Goal: Task Accomplishment & Management: Complete application form

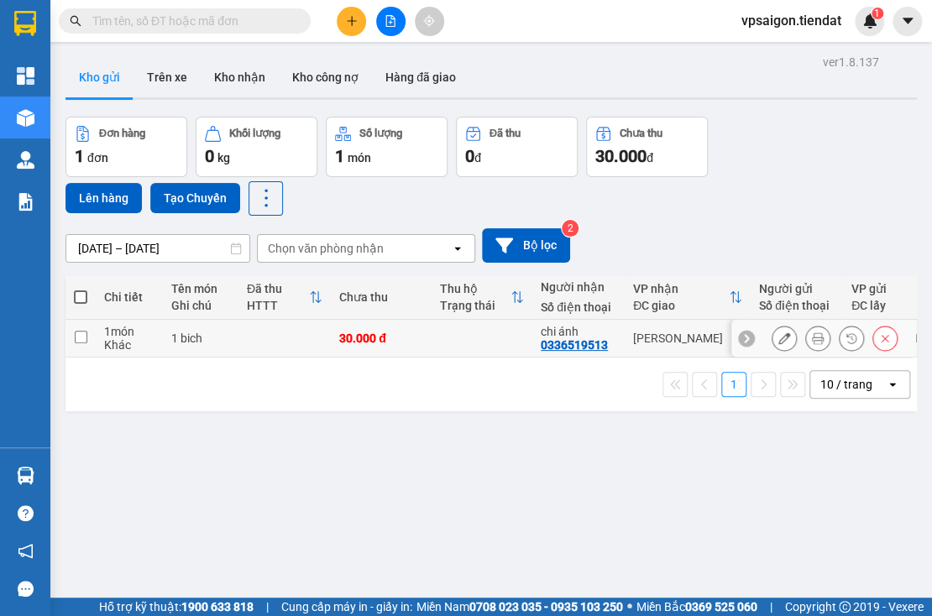
click at [78, 337] on input "checkbox" at bounding box center [81, 337] width 13 height 13
checkbox input "true"
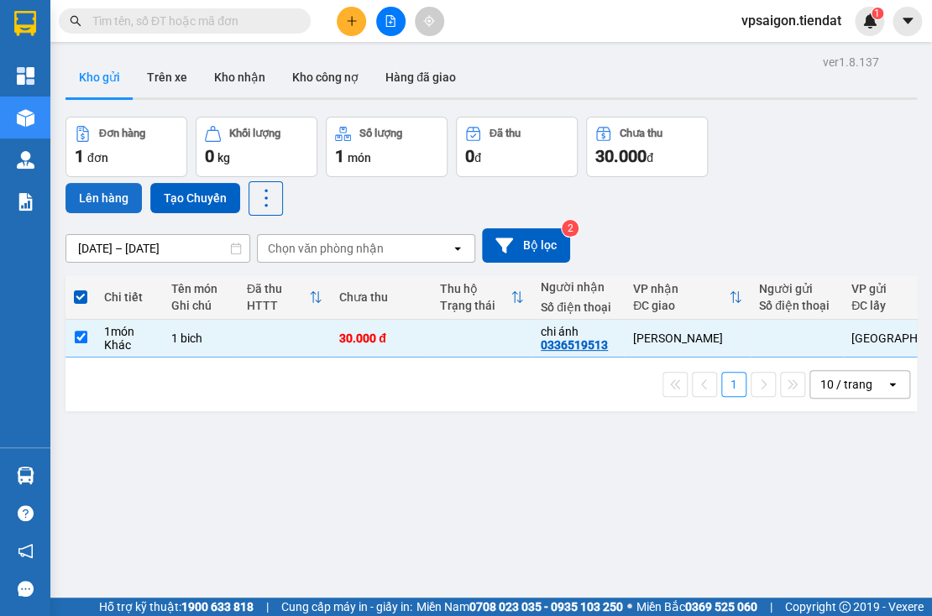
click at [107, 201] on button "Lên hàng" at bounding box center [103, 198] width 76 height 30
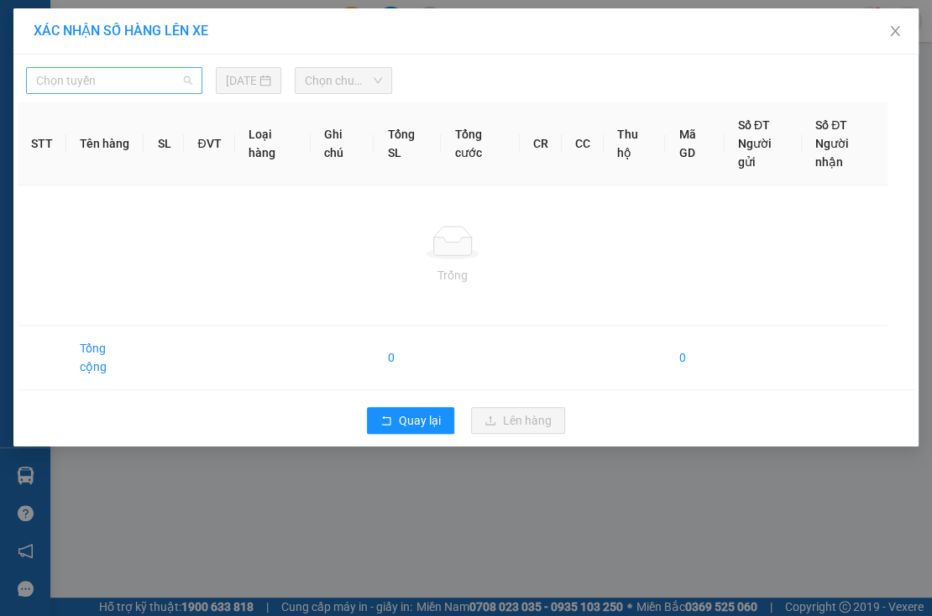
click at [118, 76] on span "Chọn tuyến" at bounding box center [114, 80] width 156 height 25
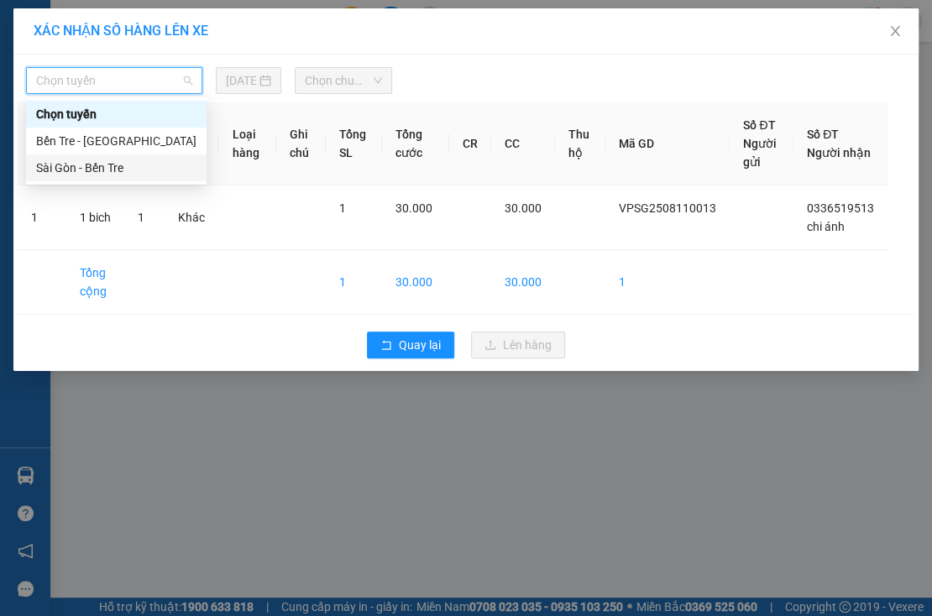
click at [118, 165] on div "Sài Gòn - Bến Tre" at bounding box center [116, 168] width 160 height 18
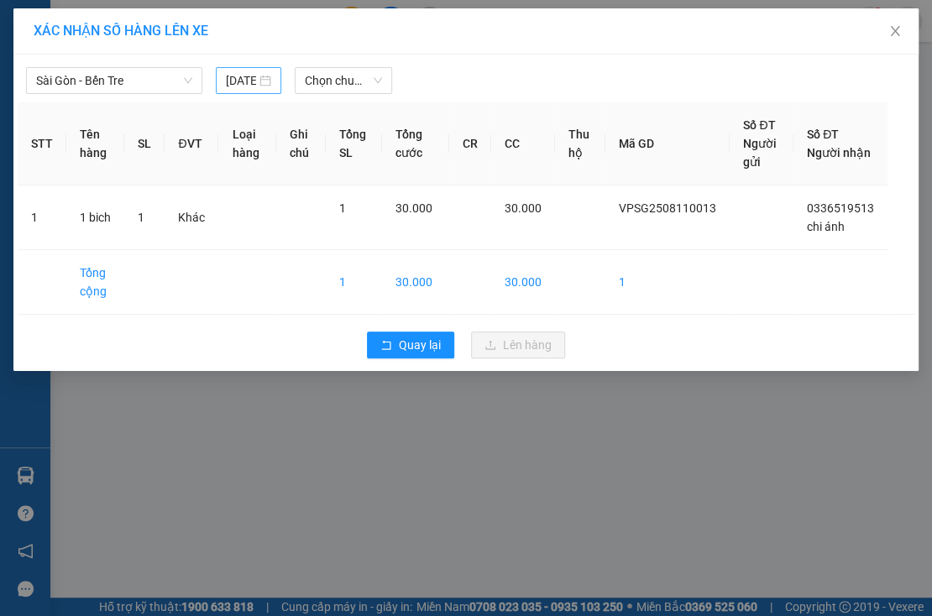
click at [248, 81] on input "12/08/2025" at bounding box center [241, 80] width 30 height 18
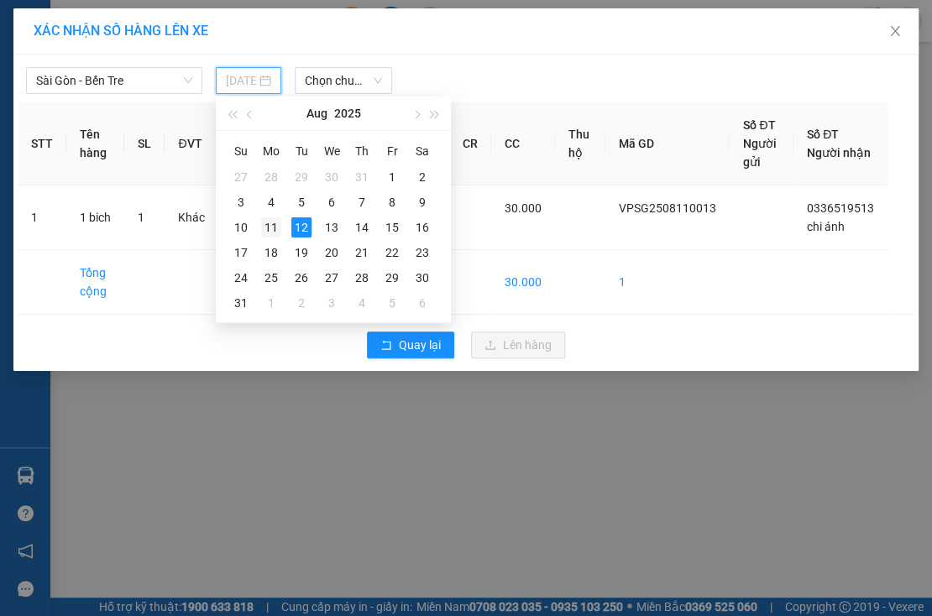
click at [268, 227] on div "11" at bounding box center [271, 227] width 20 height 20
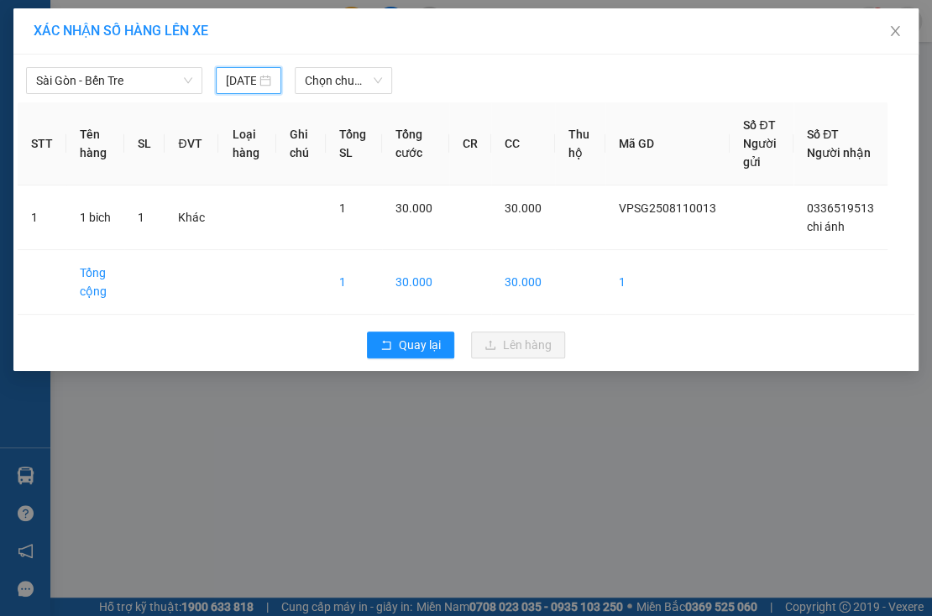
type input "11/08/2025"
click at [358, 80] on span "Chọn chuyến" at bounding box center [343, 80] width 77 height 25
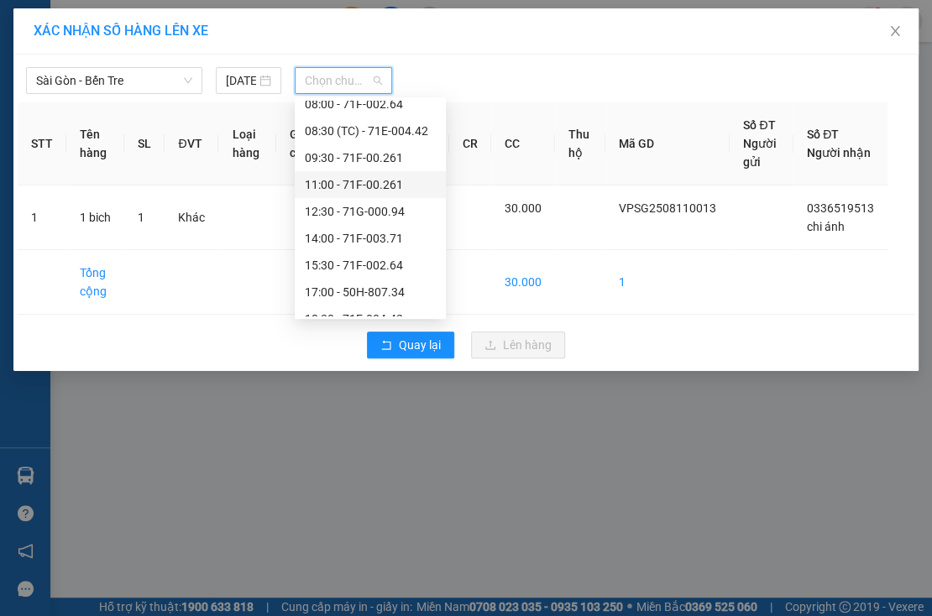
scroll to position [81, 0]
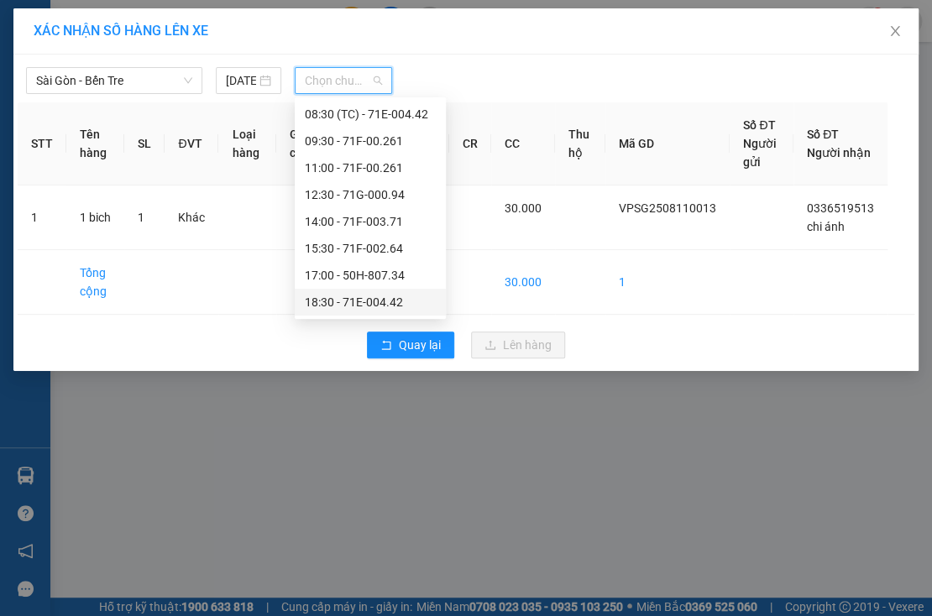
click at [387, 305] on div "18:30 - 71E-004.42" at bounding box center [370, 302] width 131 height 18
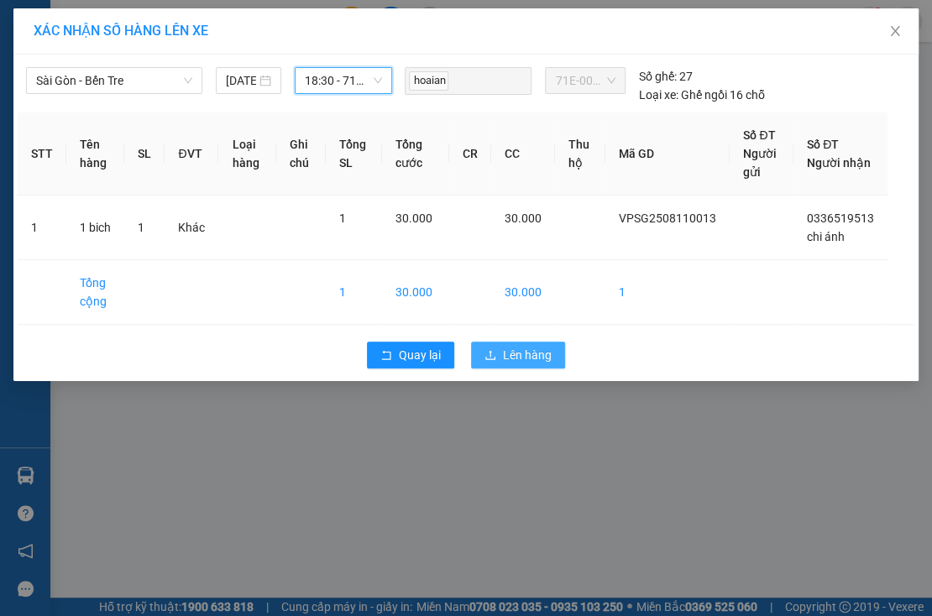
click at [537, 358] on span "Lên hàng" at bounding box center [527, 355] width 49 height 18
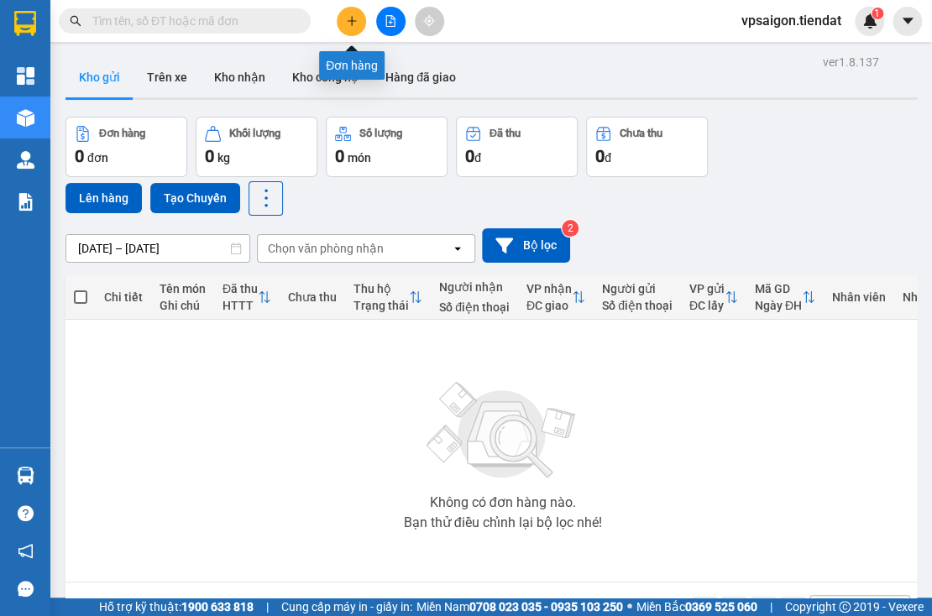
click at [346, 19] on icon "plus" at bounding box center [352, 21] width 12 height 12
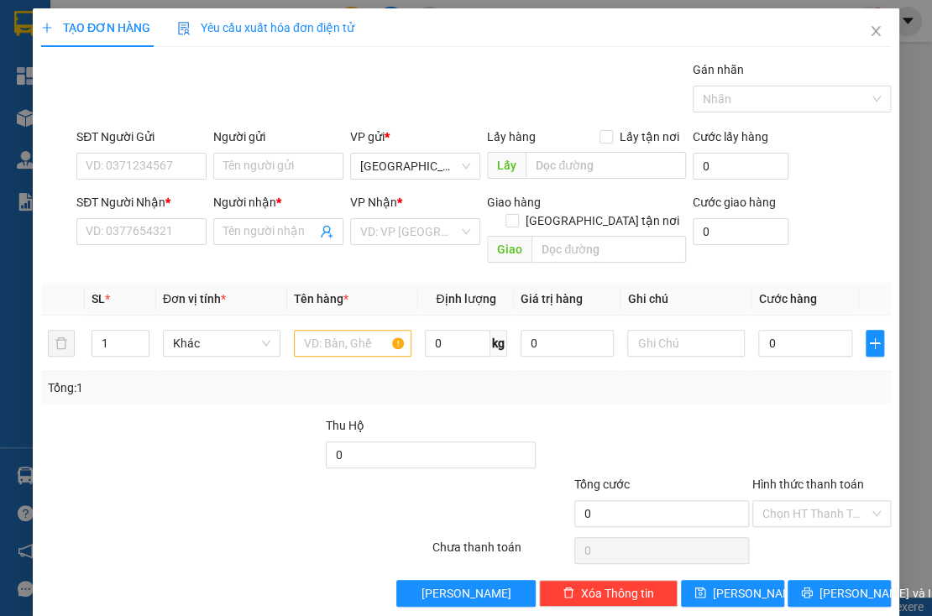
click at [296, 475] on div at bounding box center [359, 504] width 142 height 59
paste input "0358433400"
type input "0358433400"
click at [248, 237] on input "Người nhận *" at bounding box center [269, 231] width 93 height 18
click at [220, 235] on span at bounding box center [278, 231] width 130 height 27
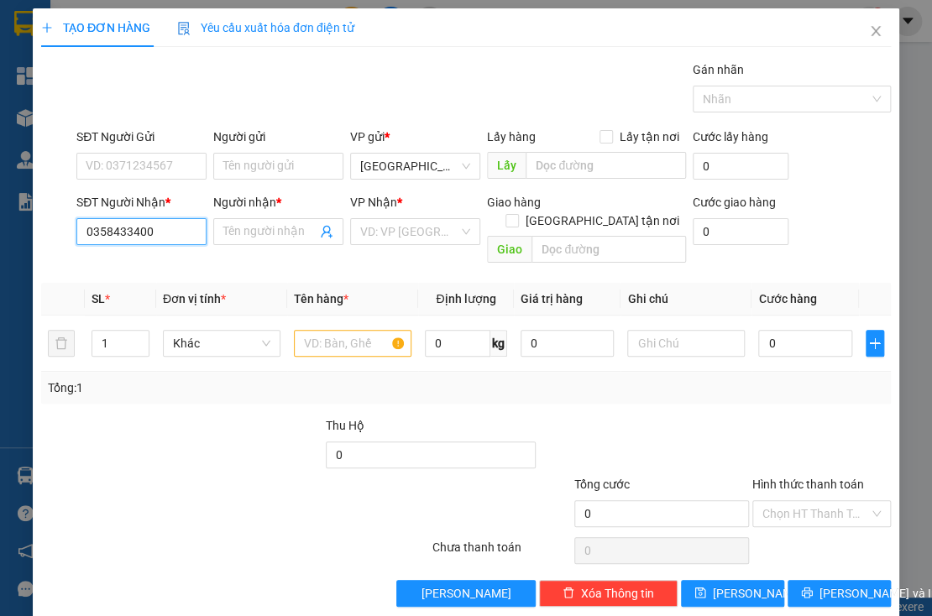
click at [164, 238] on input "0358433400" at bounding box center [141, 231] width 130 height 27
click at [188, 262] on div "0358433400 - cha kỳ" at bounding box center [140, 264] width 109 height 18
type input "cha kỳ"
type input "chùa bảo tâm"
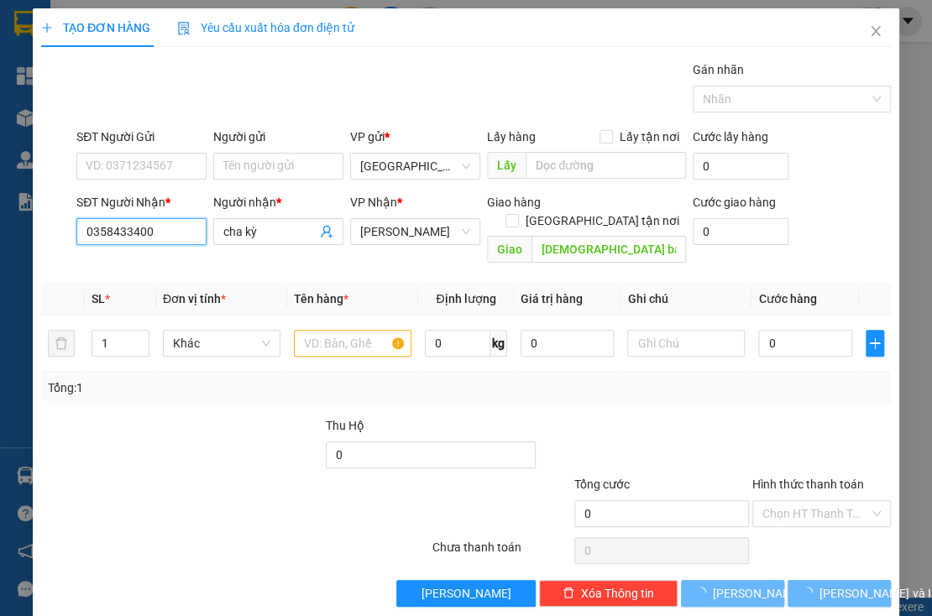
type input "50.000"
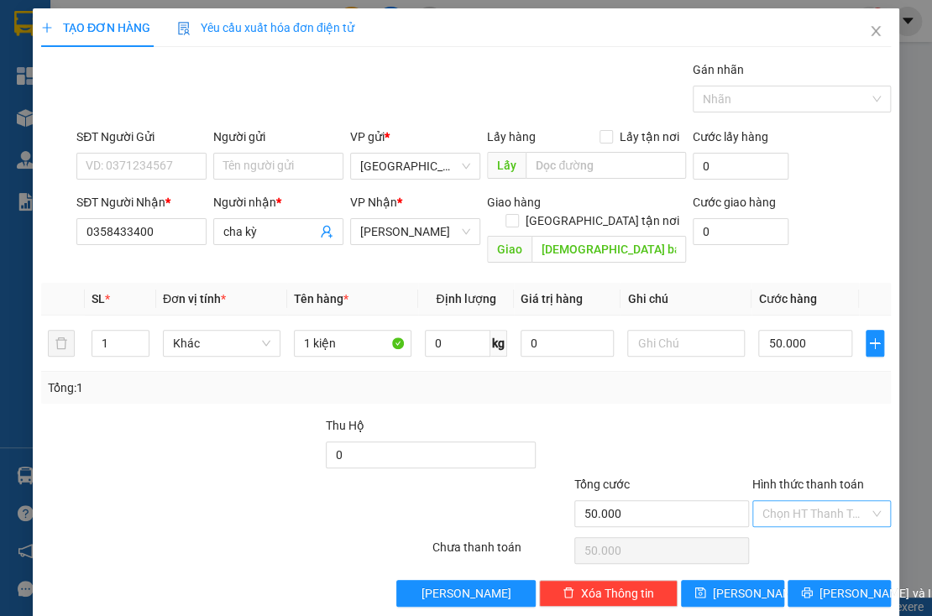
click at [792, 501] on input "Hình thức thanh toán" at bounding box center [815, 513] width 107 height 25
click at [779, 380] on div "Tại văn phòng" at bounding box center [812, 379] width 117 height 18
type input "0"
click at [825, 584] on span "Lưu và In" at bounding box center [878, 593] width 118 height 18
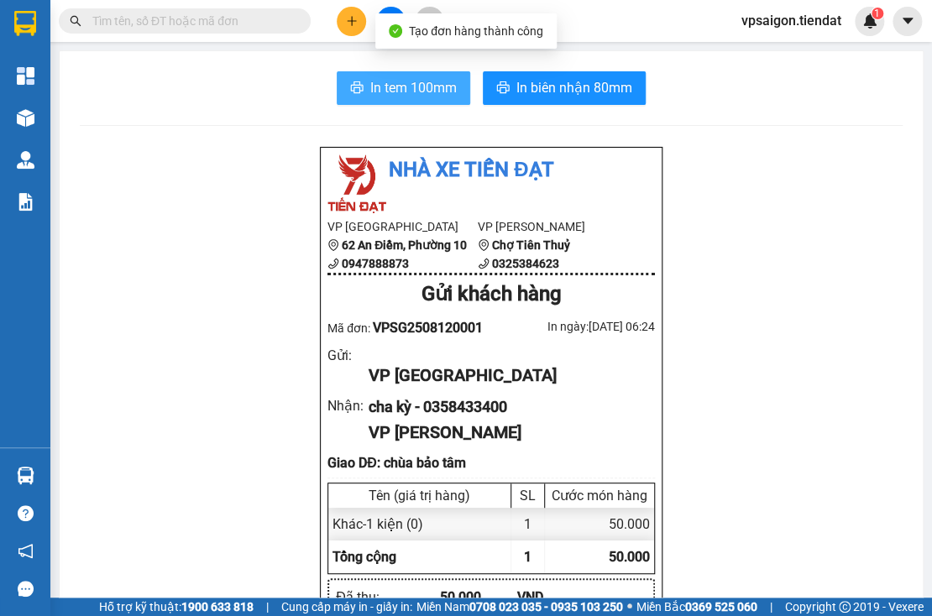
click at [403, 86] on span "In tem 100mm" at bounding box center [413, 87] width 86 height 21
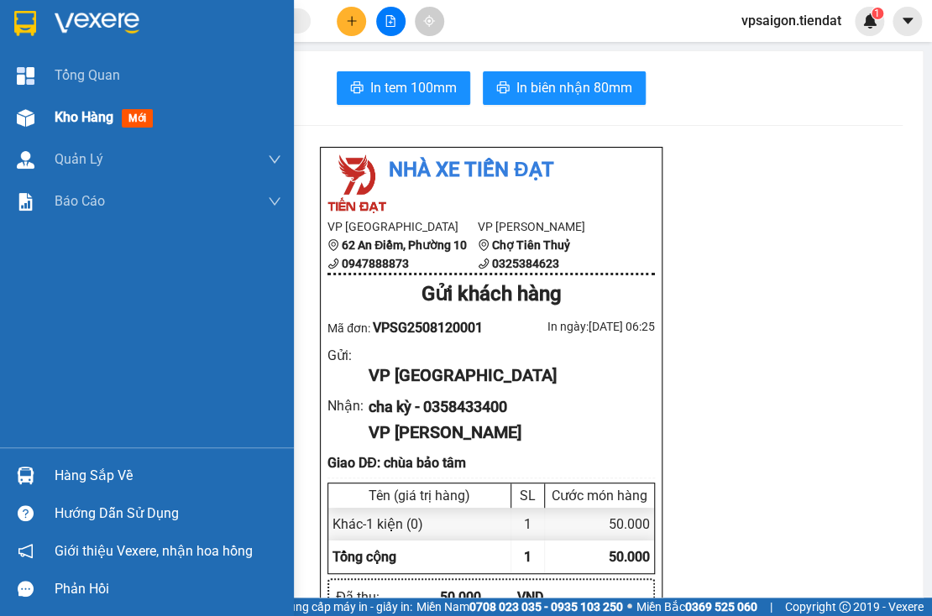
click at [74, 118] on span "Kho hàng" at bounding box center [84, 117] width 59 height 16
